Goal: Check status: Check status

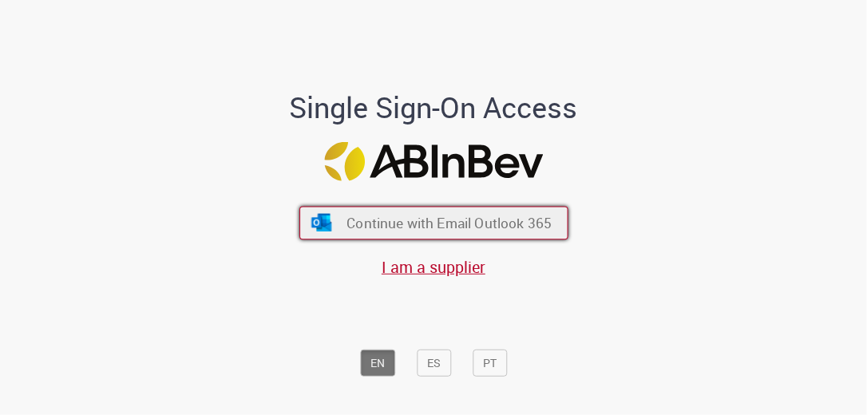
click at [475, 231] on span "Continue with Email Outlook 365" at bounding box center [449, 223] width 205 height 18
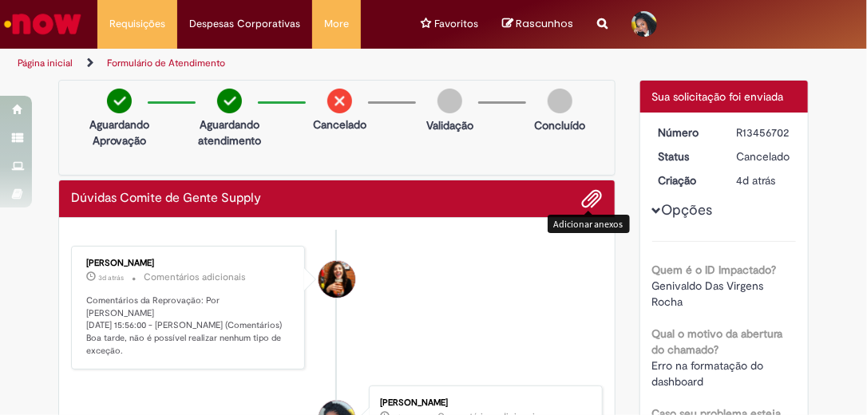
click at [584, 196] on span "Adicionar anexos" at bounding box center [592, 199] width 19 height 19
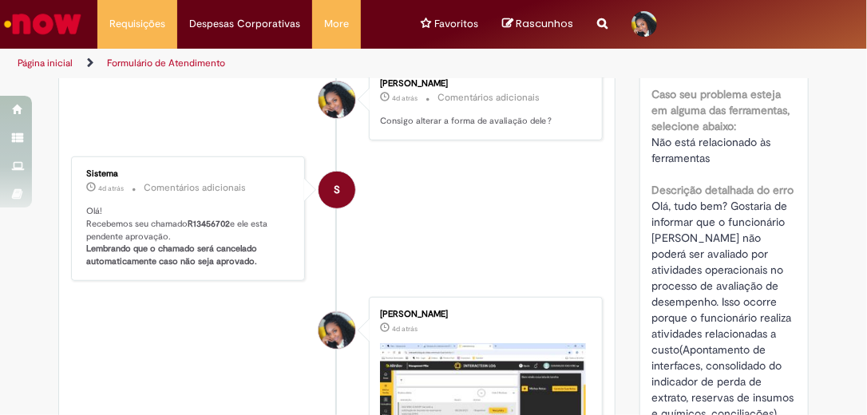
scroll to position [724, 0]
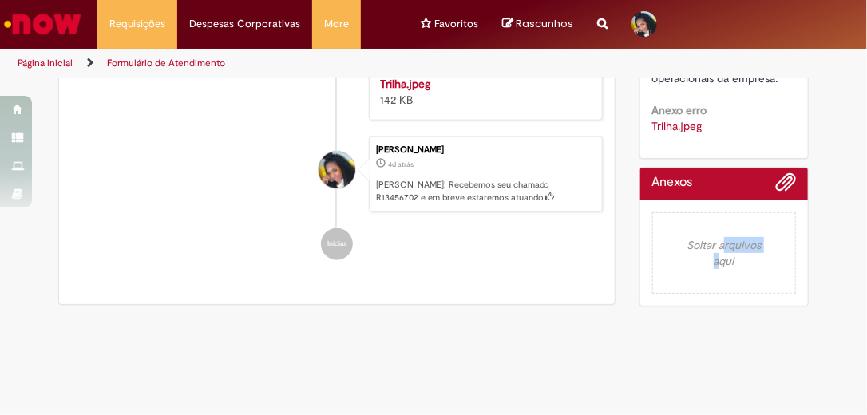
click at [718, 230] on em "Soltar arquivos aqui" at bounding box center [724, 252] width 145 height 81
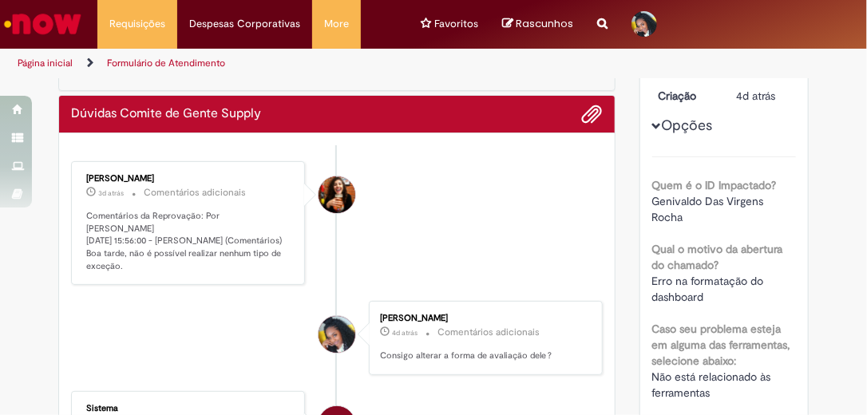
scroll to position [0, 0]
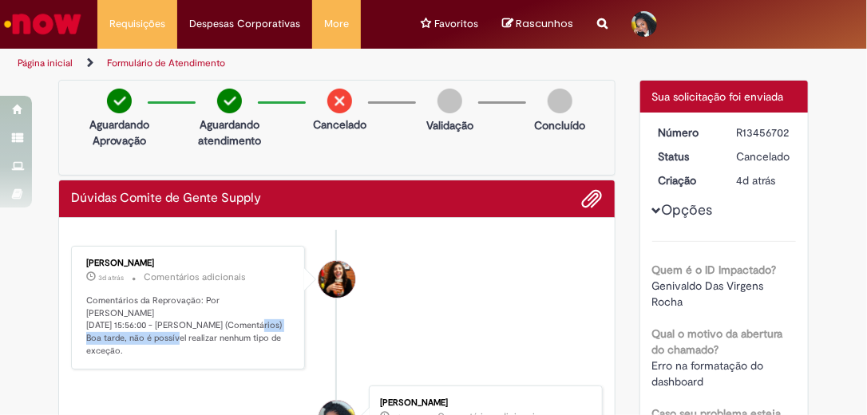
drag, startPoint x: 172, startPoint y: 323, endPoint x: 285, endPoint y: 323, distance: 112.6
click at [285, 323] on p "Comentários da Reprovação: Por Tayna Marcia Teixeira Ferreira 29/08/2025 15:56:…" at bounding box center [189, 326] width 206 height 63
copy p "ayna Marcia Teixeira Ferreira"
drag, startPoint x: 655, startPoint y: 132, endPoint x: 786, endPoint y: 129, distance: 131.0
click at [786, 125] on dl "Número R13456702 Status Cancelado Criação 4d atrás 4 dias atrás" at bounding box center [725, 125] width 157 height 0
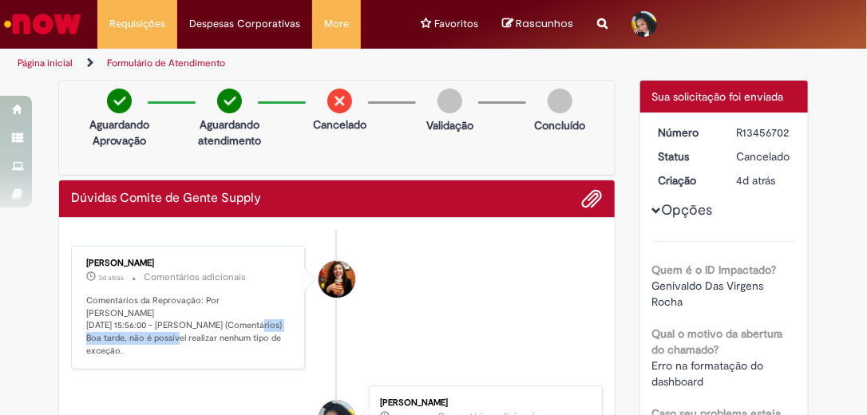
copy dl "Número R13456702"
